Goal: Task Accomplishment & Management: Use online tool/utility

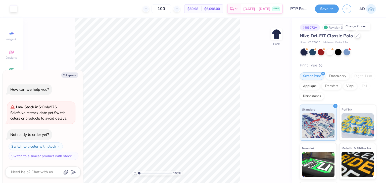
click at [358, 36] on icon at bounding box center [357, 35] width 3 height 3
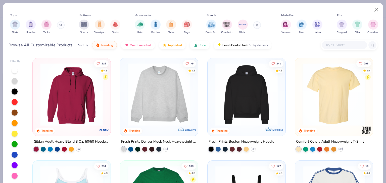
click at [330, 45] on input "text" at bounding box center [344, 45] width 39 height 6
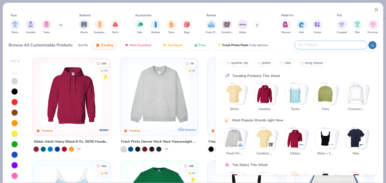
click at [62, 24] on icon at bounding box center [60, 25] width 3 height 3
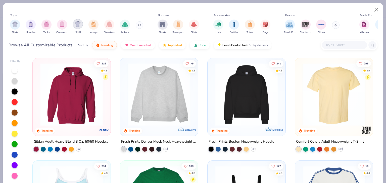
click at [76, 24] on img "filter for Polos" at bounding box center [78, 24] width 6 height 6
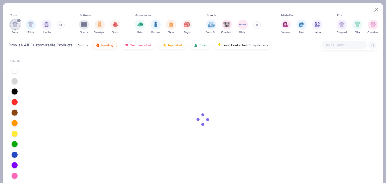
type textarea "x"
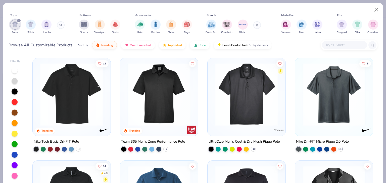
click at [332, 45] on input "text" at bounding box center [344, 45] width 39 height 6
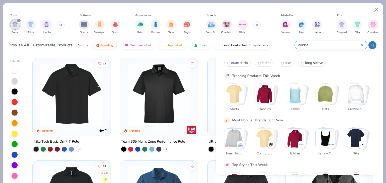
type input "adidas"
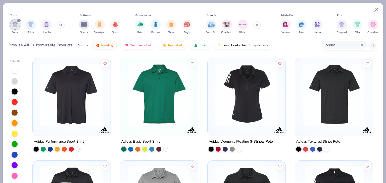
click at [70, 140] on div "Adidas Performance Sport Shirt" at bounding box center [59, 142] width 50 height 6
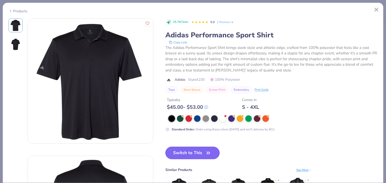
click at [195, 156] on button "Switch to This" at bounding box center [192, 153] width 54 height 13
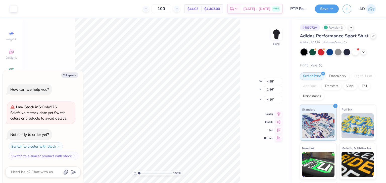
type textarea "x"
type input "3.00"
click at [242, 44] on div "100 % Back W 4.98 4.98 " H 1.86 1.86 " Y 3.00 3.00 " Center Middle Top Bottom" at bounding box center [157, 100] width 269 height 165
click at [329, 55] on div at bounding box center [329, 51] width 7 height 7
click at [313, 55] on div at bounding box center [312, 51] width 7 height 7
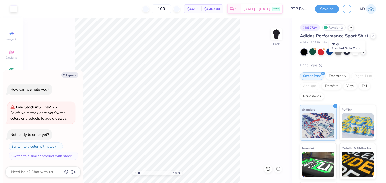
click at [346, 55] on div at bounding box center [346, 51] width 7 height 7
click at [311, 55] on div at bounding box center [312, 51] width 7 height 7
click at [329, 10] on button "Save" at bounding box center [327, 8] width 24 height 9
type textarea "x"
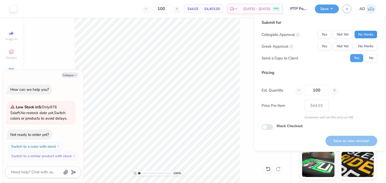
click at [361, 35] on button "No Marks" at bounding box center [365, 35] width 23 height 8
click at [360, 44] on button "No Marks" at bounding box center [365, 46] width 23 height 8
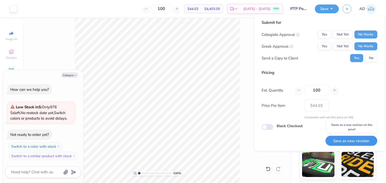
click at [337, 142] on button "Save as new revision" at bounding box center [351, 141] width 52 height 10
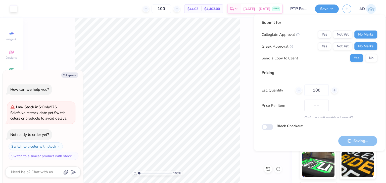
type input "$44.03"
type textarea "x"
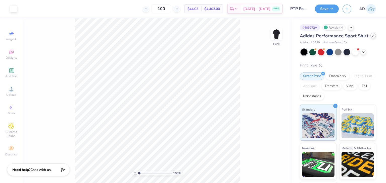
click at [372, 37] on icon at bounding box center [373, 35] width 3 height 3
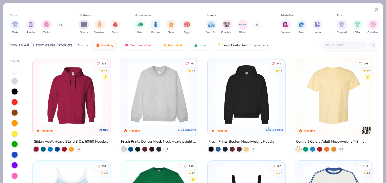
click at [335, 45] on input "text" at bounding box center [344, 45] width 39 height 6
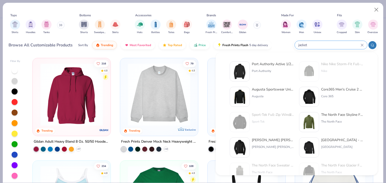
click at [371, 45] on icon at bounding box center [372, 45] width 4 height 4
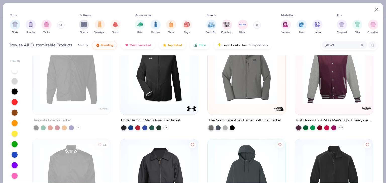
scroll to position [326, 0]
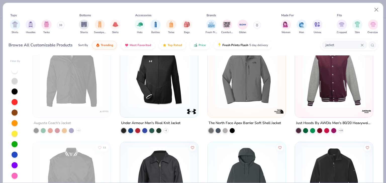
type input "jacket"
click at [243, 96] on img at bounding box center [246, 76] width 68 height 63
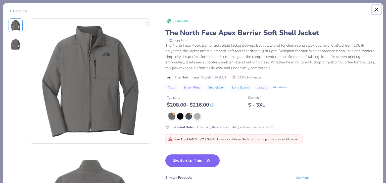
click at [377, 10] on button "Close" at bounding box center [376, 10] width 10 height 10
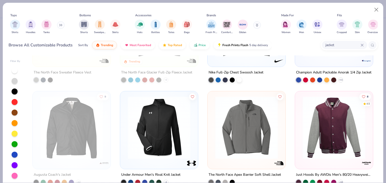
scroll to position [176, 0]
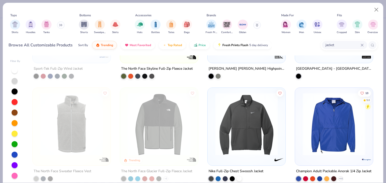
click at [256, 23] on button at bounding box center [257, 25] width 8 height 8
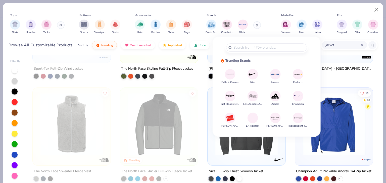
click at [252, 75] on img at bounding box center [252, 74] width 9 height 9
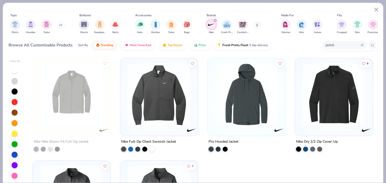
click at [361, 46] on icon at bounding box center [361, 45] width 3 height 3
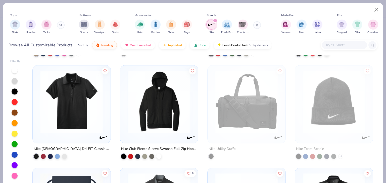
scroll to position [904, 0]
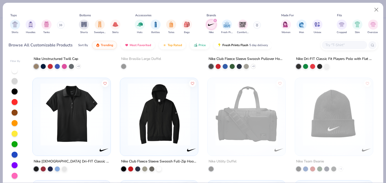
click at [160, 118] on img at bounding box center [159, 114] width 68 height 63
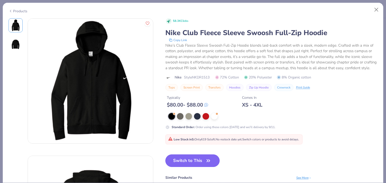
click at [194, 167] on button "Switch to This" at bounding box center [192, 161] width 54 height 13
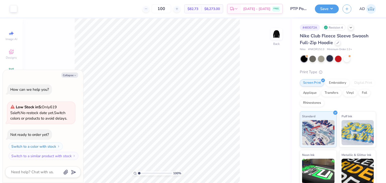
click at [330, 57] on div at bounding box center [329, 58] width 7 height 7
type textarea "x"
type input "3.00"
click at [331, 6] on button "Save" at bounding box center [327, 8] width 24 height 9
type textarea "x"
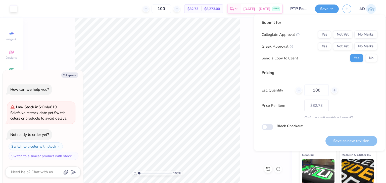
click at [364, 39] on div "Collegiate Approval Yes Not Yet No Marks Greek Approval Yes Not Yet No Marks Se…" at bounding box center [319, 47] width 116 height 32
click at [366, 34] on button "No Marks" at bounding box center [365, 35] width 23 height 8
click at [366, 41] on div "Collegiate Approval Yes Not Yet No Marks Greek Approval Yes Not Yet No Marks Se…" at bounding box center [319, 47] width 116 height 32
click at [366, 46] on button "No Marks" at bounding box center [365, 46] width 23 height 8
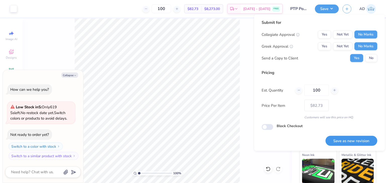
click at [358, 139] on button "Save as new revision" at bounding box center [351, 141] width 52 height 10
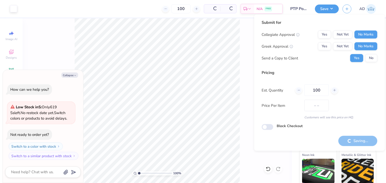
type input "$82.73"
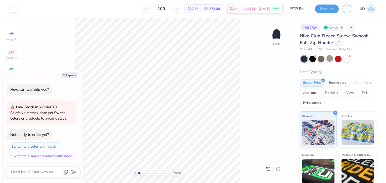
click at [337, 42] on icon at bounding box center [337, 42] width 3 height 3
type textarea "x"
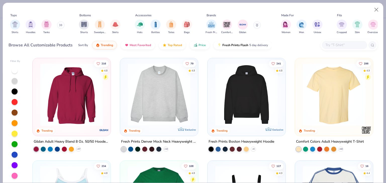
click at [340, 43] on input "text" at bounding box center [344, 45] width 39 height 6
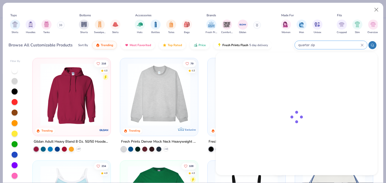
type input "quarter zip"
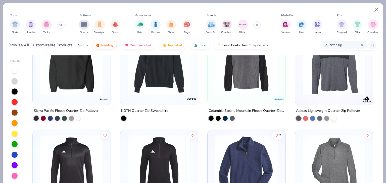
scroll to position [326, 0]
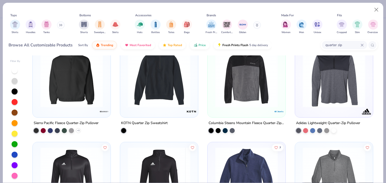
click at [324, 124] on div "Adidas Lightweight Quarter-Zip Pullover" at bounding box center [328, 123] width 64 height 6
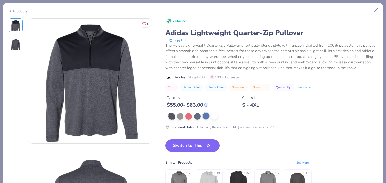
click at [207, 119] on div at bounding box center [205, 116] width 7 height 7
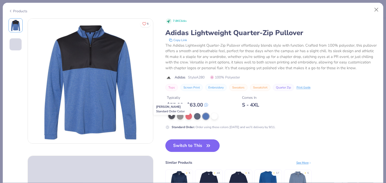
click at [170, 119] on div at bounding box center [171, 116] width 7 height 7
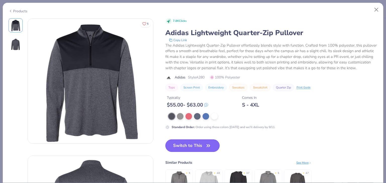
click at [199, 152] on button "Switch to This" at bounding box center [192, 146] width 54 height 13
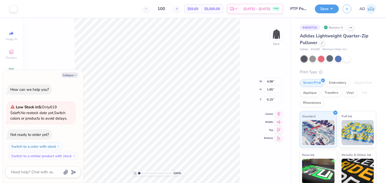
type textarea "x"
type input "3.00"
click at [323, 11] on button "Save" at bounding box center [327, 8] width 24 height 9
type textarea "x"
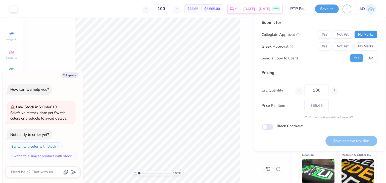
click at [367, 35] on button "No Marks" at bounding box center [365, 35] width 23 height 8
click at [369, 46] on button "No Marks" at bounding box center [365, 46] width 23 height 8
click at [350, 144] on button "Save as new revision" at bounding box center [351, 141] width 52 height 10
type input "$55.65"
type textarea "x"
